Goal: Task Accomplishment & Management: Manage account settings

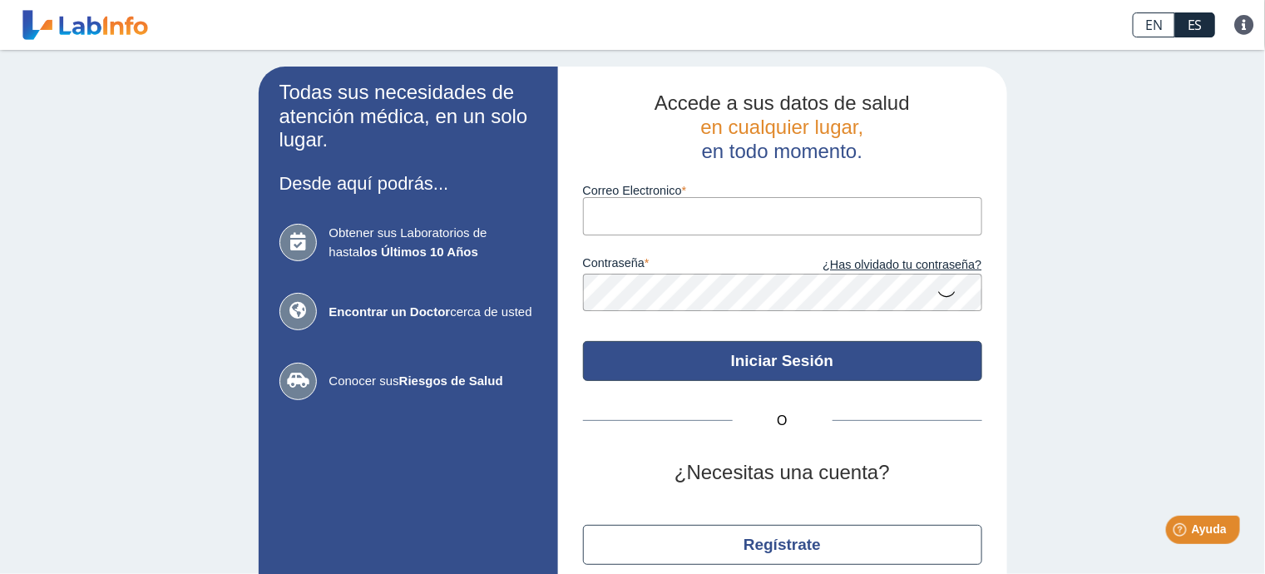
type input "[PERSON_NAME][EMAIL_ADDRESS][DOMAIN_NAME]"
click at [758, 358] on button "Iniciar Sesión" at bounding box center [782, 361] width 399 height 40
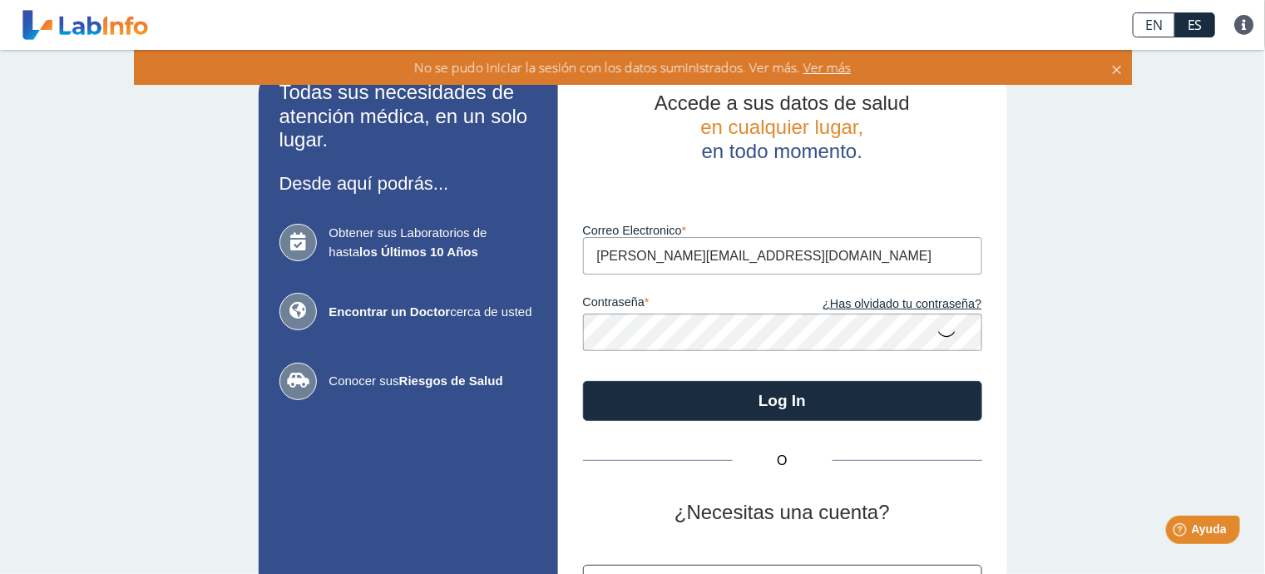
click at [937, 333] on icon at bounding box center [947, 333] width 20 height 32
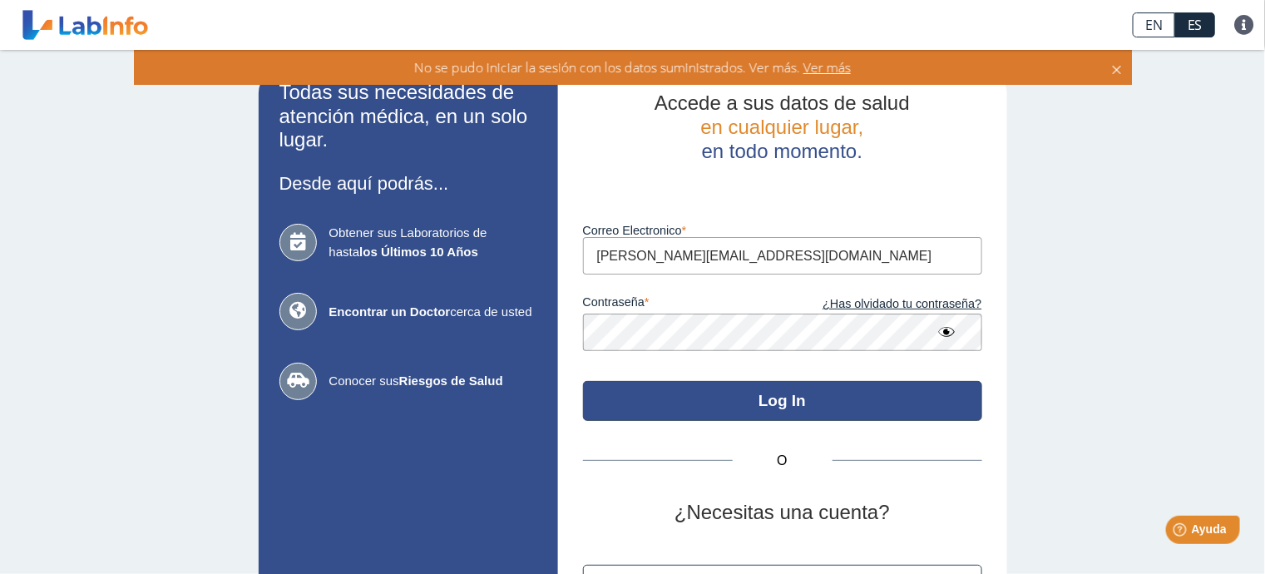
click at [773, 397] on button "Log In" at bounding box center [782, 401] width 399 height 40
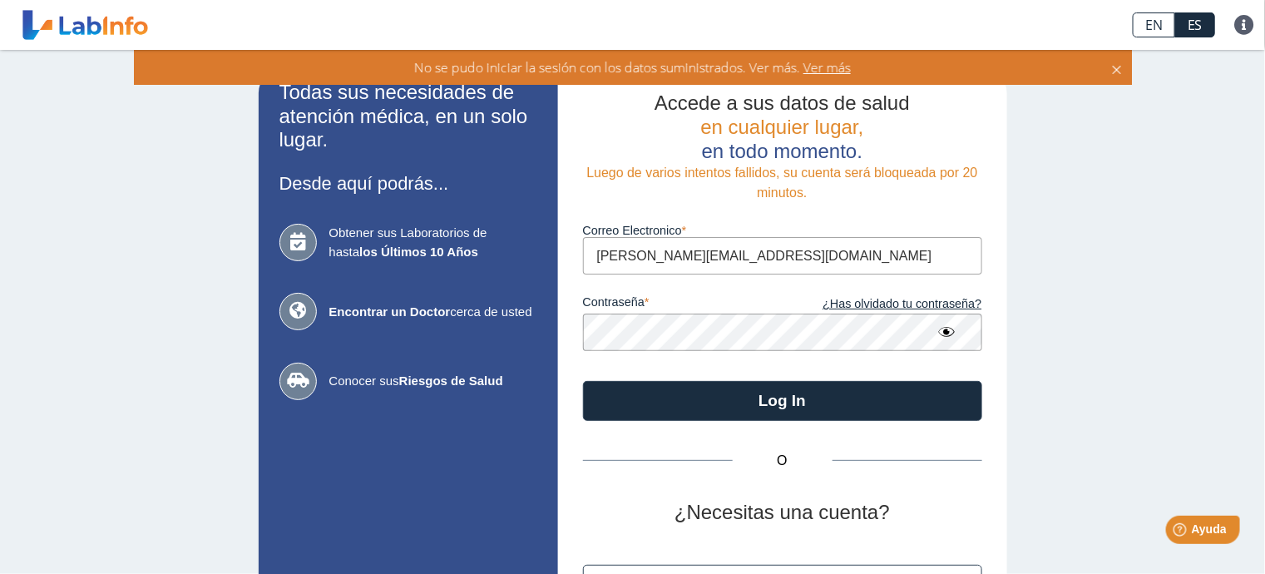
click at [1119, 70] on icon at bounding box center [1116, 67] width 13 height 18
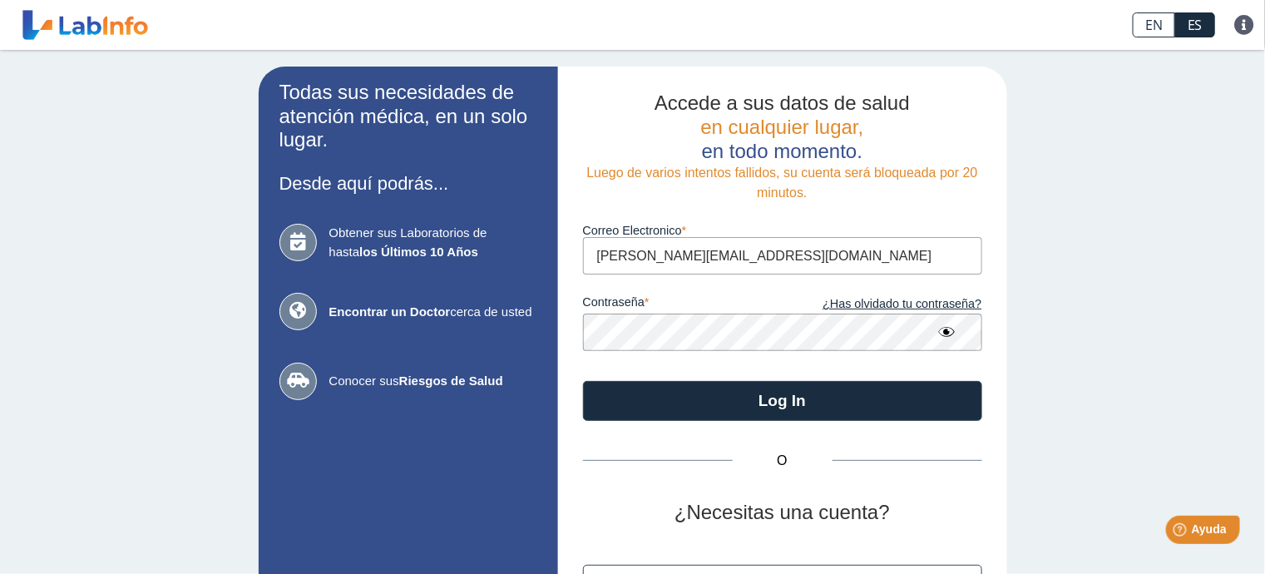
click at [95, 29] on link at bounding box center [85, 25] width 137 height 42
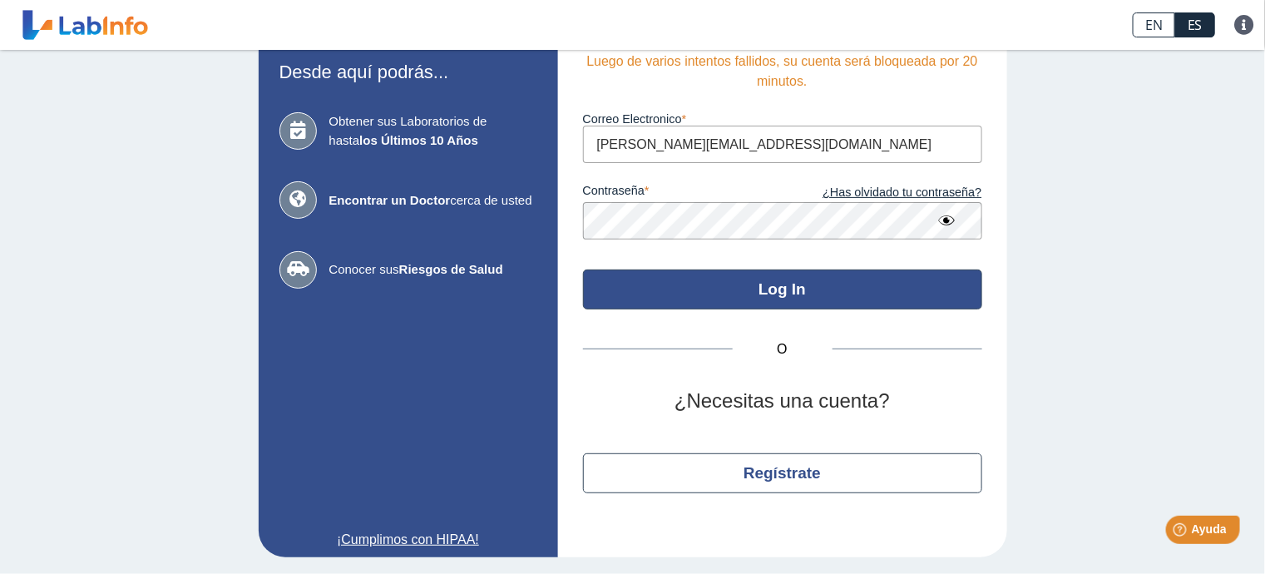
click at [815, 288] on button "Log In" at bounding box center [782, 289] width 399 height 40
